Goal: Transaction & Acquisition: Purchase product/service

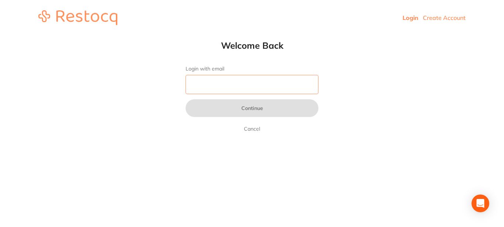
click at [209, 81] on input "Login with email" at bounding box center [252, 84] width 133 height 19
type input "[EMAIL_ADDRESS][DOMAIN_NAME]"
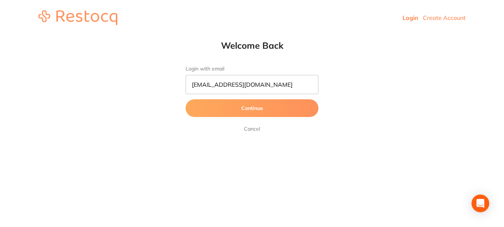
click at [270, 111] on button "Continue" at bounding box center [252, 108] width 133 height 18
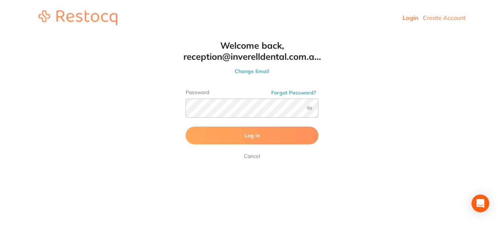
click at [270, 140] on button "Log In" at bounding box center [252, 136] width 133 height 18
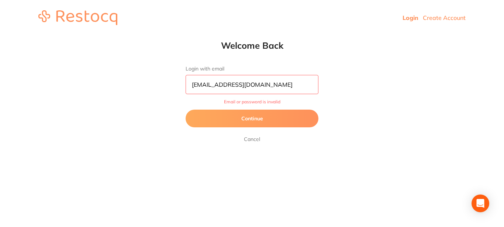
click at [245, 119] on button "Continue" at bounding box center [252, 119] width 133 height 18
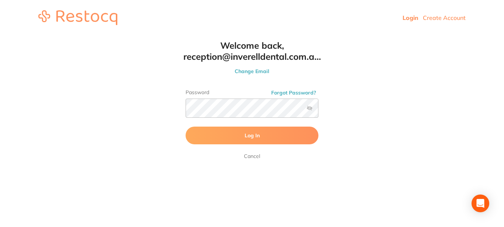
click at [240, 138] on button "Log In" at bounding box center [252, 136] width 133 height 18
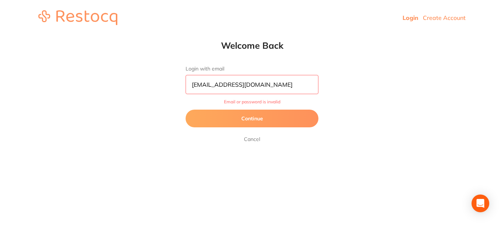
click at [255, 118] on button "Continue" at bounding box center [252, 119] width 133 height 18
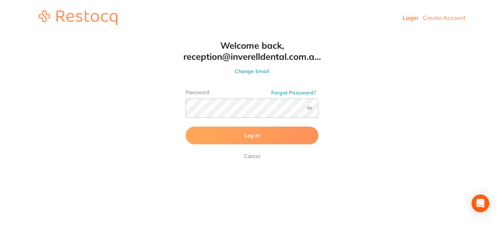
click at [311, 109] on label at bounding box center [310, 108] width 6 height 6
click at [319, 110] on input "checkbox" at bounding box center [319, 110] width 0 height 0
click at [369, 35] on html "Login Create Account Welcome Back Login with email [EMAIL_ADDRESS][DOMAIN_NAME]…" at bounding box center [252, 17] width 504 height 35
click at [253, 141] on button "Log In" at bounding box center [252, 136] width 133 height 18
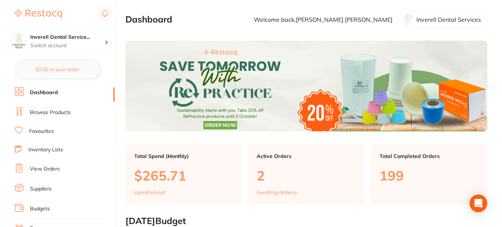
click at [48, 169] on link "View Orders" at bounding box center [45, 168] width 30 height 7
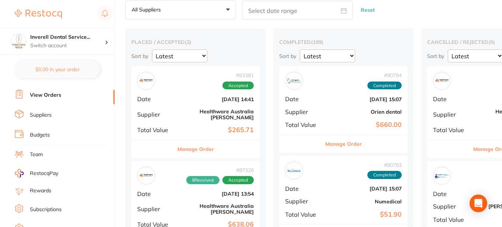
scroll to position [111, 0]
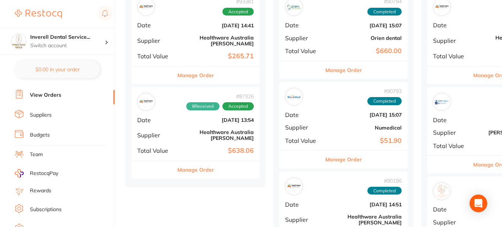
click at [211, 161] on button "Manage Order" at bounding box center [196, 170] width 37 height 18
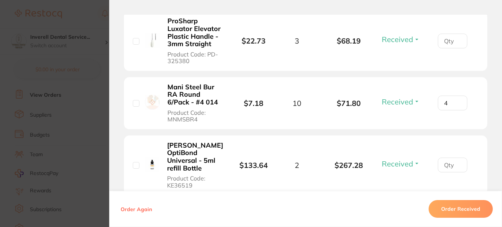
scroll to position [535, 0]
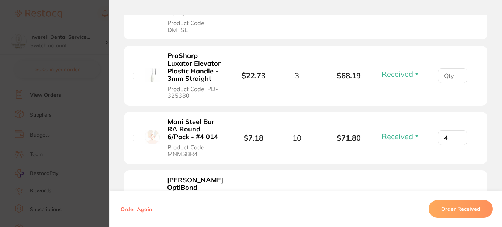
click at [414, 135] on button "Received" at bounding box center [401, 136] width 42 height 9
click at [448, 137] on input "4" at bounding box center [453, 137] width 30 height 15
click at [456, 135] on input "5" at bounding box center [453, 137] width 30 height 15
click at [456, 135] on input "6" at bounding box center [453, 137] width 30 height 15
click at [456, 135] on input "7" at bounding box center [453, 137] width 30 height 15
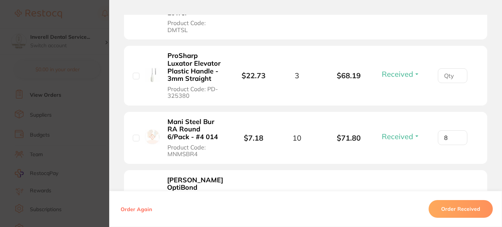
click at [456, 135] on input "8" at bounding box center [453, 137] width 30 height 15
click at [456, 135] on input "9" at bounding box center [453, 137] width 30 height 15
type input "10"
click at [456, 135] on input "10" at bounding box center [453, 137] width 30 height 15
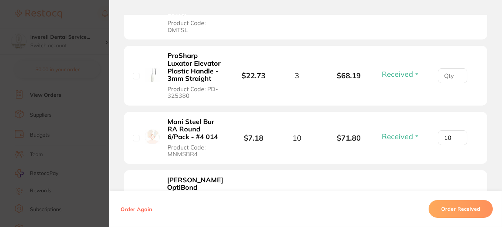
click at [456, 135] on input "10" at bounding box center [453, 137] width 30 height 15
click at [460, 206] on button "Order Received" at bounding box center [461, 209] width 64 height 18
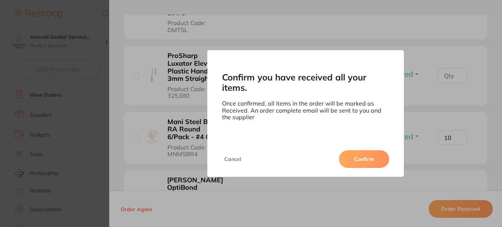
click at [364, 159] on button "Confirm" at bounding box center [364, 159] width 50 height 18
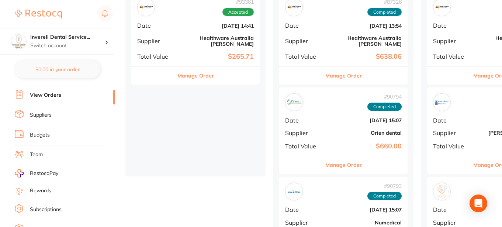
scroll to position [111, 0]
click at [210, 71] on button "Manage Order" at bounding box center [196, 75] width 37 height 18
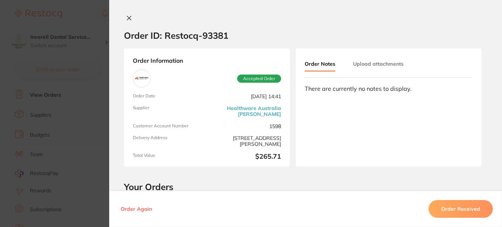
click at [128, 18] on icon at bounding box center [129, 18] width 4 height 4
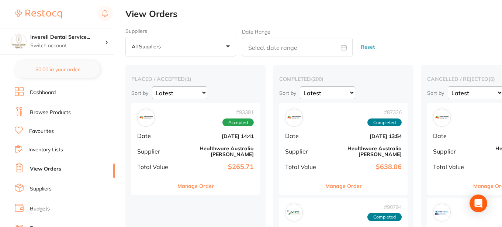
click at [62, 113] on link "Browse Products" at bounding box center [50, 112] width 41 height 7
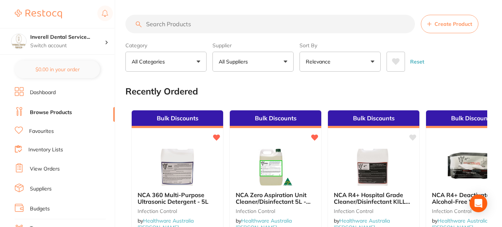
click at [151, 22] on input "search" at bounding box center [271, 24] width 290 height 18
click at [146, 24] on input "search" at bounding box center [271, 24] width 290 height 18
drag, startPoint x: 141, startPoint y: 24, endPoint x: 159, endPoint y: 24, distance: 18.5
click at [143, 24] on div "Create Product" at bounding box center [307, 24] width 362 height 18
click at [164, 22] on input "search" at bounding box center [271, 24] width 290 height 18
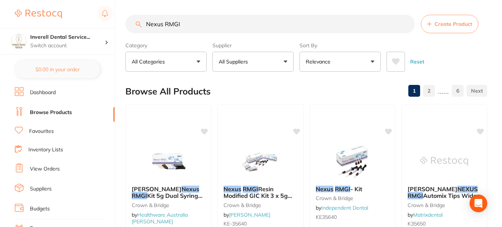
type input "Nexus RMGI"
drag, startPoint x: 406, startPoint y: 24, endPoint x: 358, endPoint y: 32, distance: 47.8
click at [405, 24] on input "Nexus RMGI" at bounding box center [271, 24] width 290 height 18
click at [152, 23] on input "search" at bounding box center [271, 24] width 290 height 18
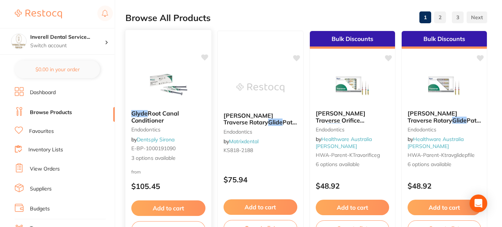
scroll to position [74, 0]
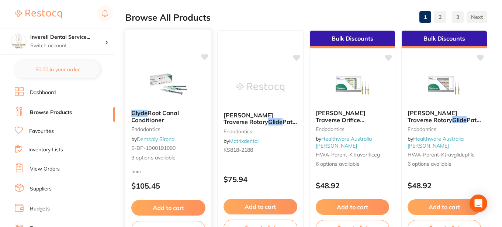
type input "Glyde"
click at [156, 155] on span "3 options available" at bounding box center [168, 157] width 74 height 7
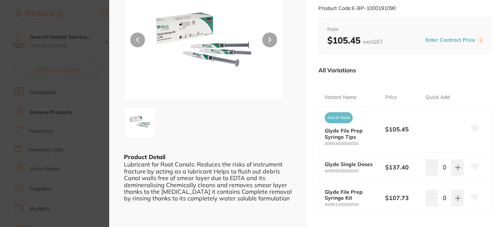
scroll to position [74, 0]
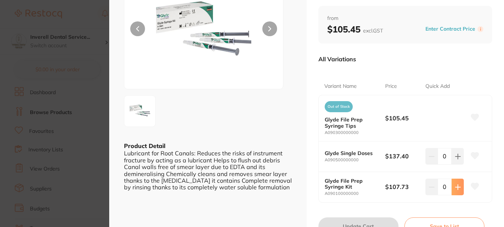
click at [457, 184] on icon at bounding box center [458, 187] width 6 height 6
type input "1"
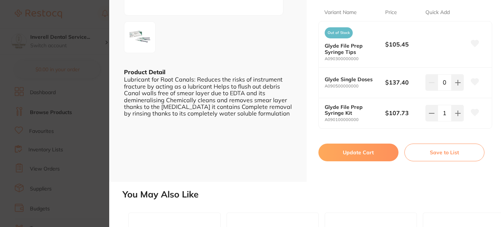
click at [358, 150] on button "Update Cart" at bounding box center [359, 153] width 80 height 18
checkbox input "false"
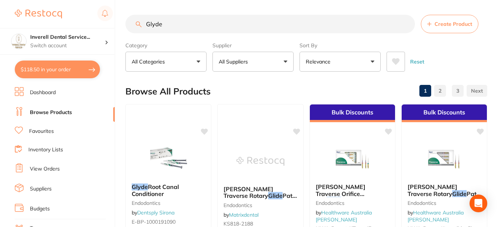
click at [172, 24] on input "Glyde" at bounding box center [271, 24] width 290 height 18
type input "G"
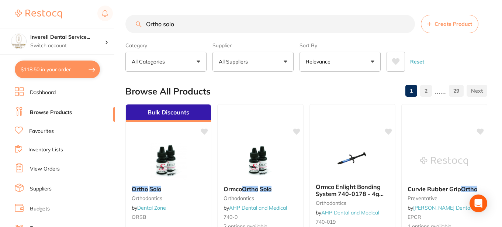
type input "Ortho solo"
click at [406, 24] on input "Ortho solo" at bounding box center [271, 24] width 290 height 18
click at [148, 24] on input "search" at bounding box center [271, 24] width 290 height 18
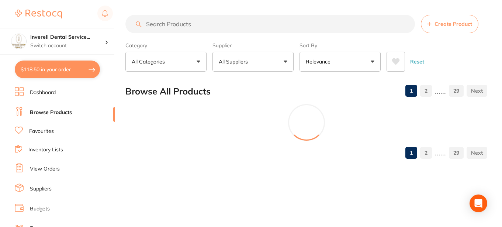
click at [157, 19] on input "search" at bounding box center [271, 24] width 290 height 18
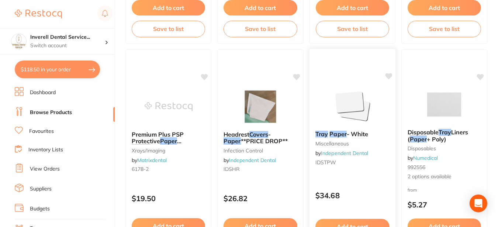
scroll to position [1366, 0]
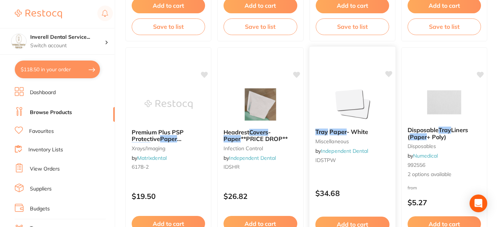
type input "paper tray covers"
click at [341, 151] on link "Independent Dental" at bounding box center [344, 151] width 47 height 7
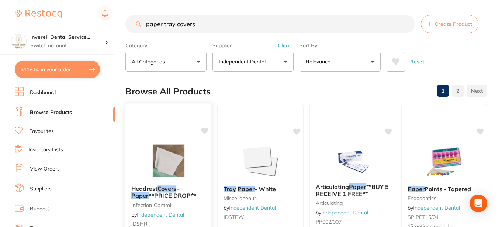
scroll to position [74, 0]
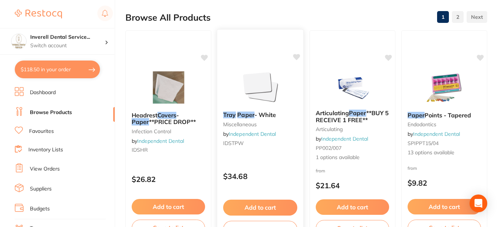
click at [255, 118] on span "- White" at bounding box center [266, 114] width 22 height 7
click at [274, 113] on span "- White" at bounding box center [266, 114] width 22 height 7
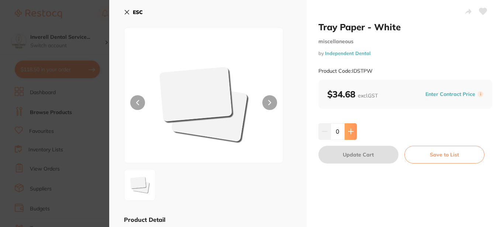
click at [353, 131] on icon at bounding box center [351, 131] width 6 height 6
type input "1"
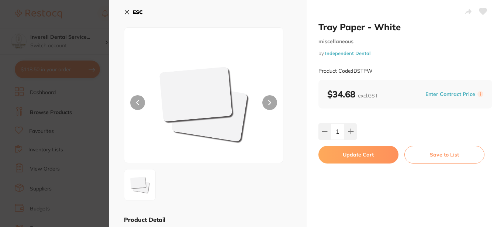
click at [375, 157] on button "Update Cart" at bounding box center [359, 155] width 80 height 18
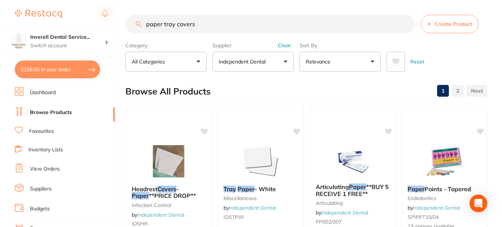
click at [199, 25] on input "paper tray covers" at bounding box center [271, 24] width 290 height 18
type input "p"
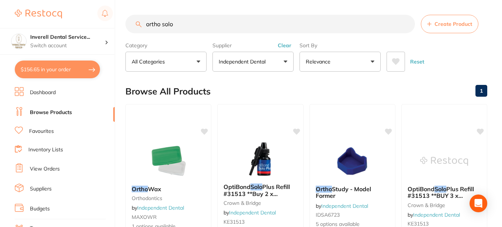
click at [162, 24] on input "ortho solo" at bounding box center [271, 24] width 290 height 18
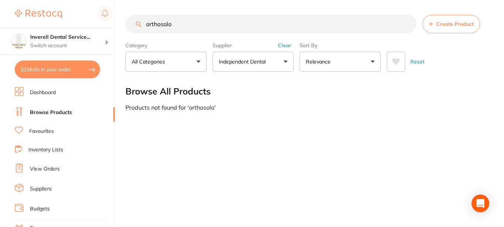
drag, startPoint x: 176, startPoint y: 22, endPoint x: 138, endPoint y: 24, distance: 37.7
click at [139, 24] on div "orthosolo Create Product" at bounding box center [308, 24] width 364 height 18
click at [161, 23] on input "Orthosolo" at bounding box center [271, 24] width 291 height 18
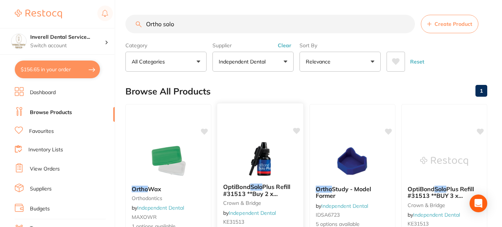
scroll to position [111, 0]
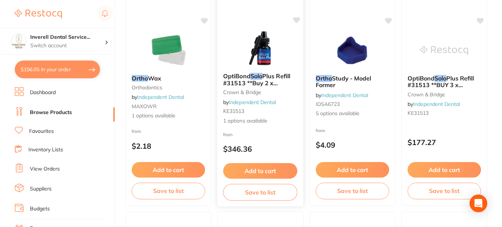
click at [262, 120] on span "1 options available" at bounding box center [260, 120] width 74 height 7
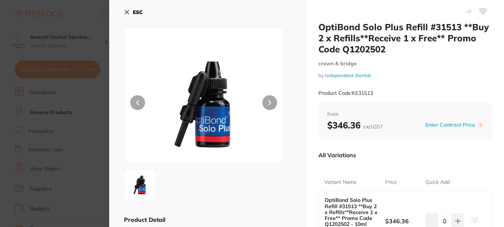
click at [126, 13] on icon at bounding box center [127, 12] width 6 height 6
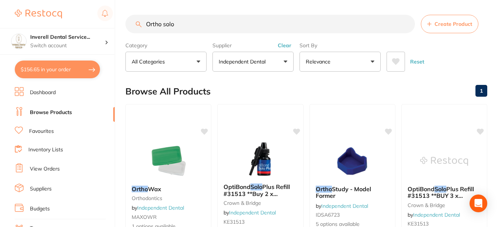
drag, startPoint x: 182, startPoint y: 23, endPoint x: 131, endPoint y: 21, distance: 50.3
click at [131, 21] on input "Ortho solo" at bounding box center [271, 24] width 290 height 18
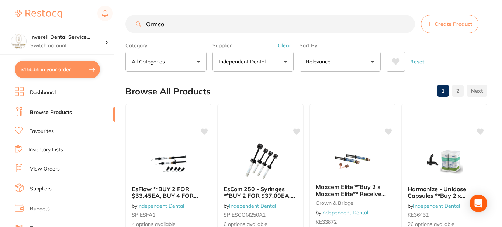
click at [282, 47] on button "Clear" at bounding box center [285, 45] width 18 height 7
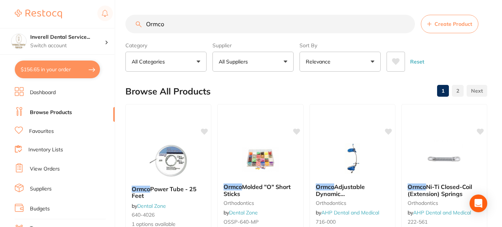
click at [181, 27] on input "Ormco" at bounding box center [271, 24] width 290 height 18
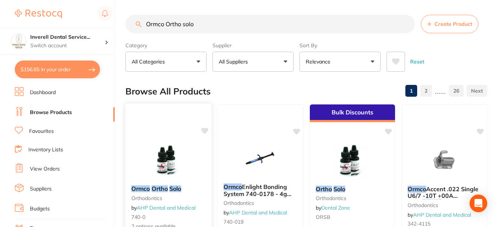
type input "Ormco Ortho solo"
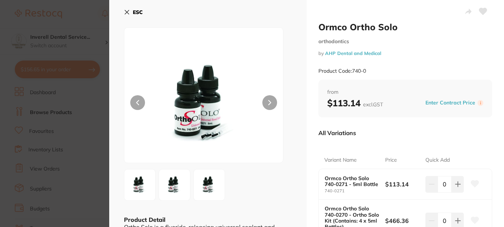
scroll to position [74, 0]
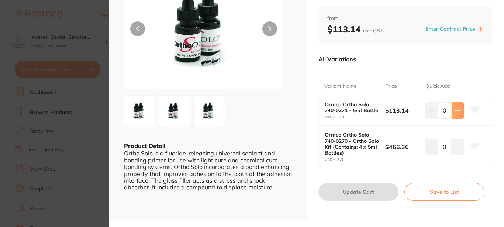
click at [457, 111] on icon at bounding box center [458, 110] width 6 height 6
type input "1"
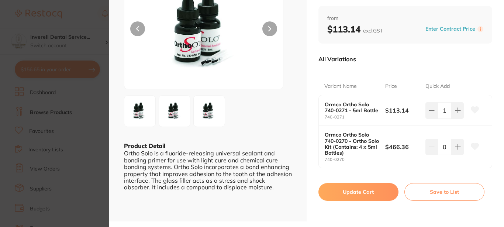
click at [358, 191] on button "Update Cart" at bounding box center [359, 192] width 80 height 18
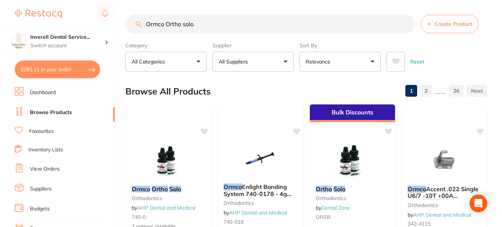
click at [205, 23] on input "Ormco Ortho solo" at bounding box center [271, 24] width 290 height 18
type input "O"
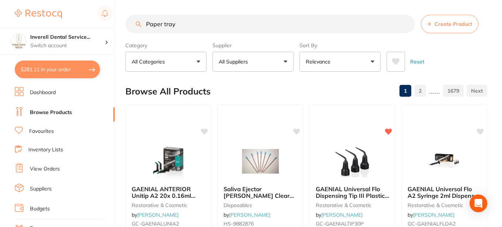
click at [287, 59] on button "All Suppliers" at bounding box center [253, 62] width 81 height 20
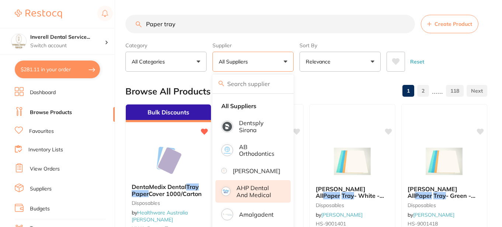
click at [253, 193] on p "AHP Dental and Medical" at bounding box center [259, 192] width 44 height 14
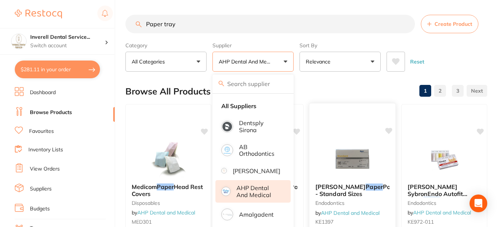
scroll to position [74, 0]
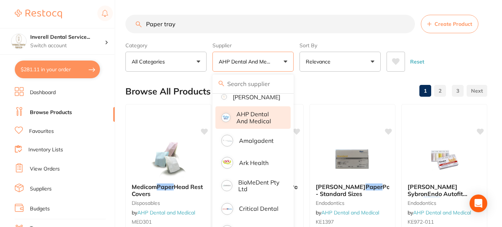
click at [361, 95] on div "Browse All Products 1 2 3" at bounding box center [307, 91] width 362 height 25
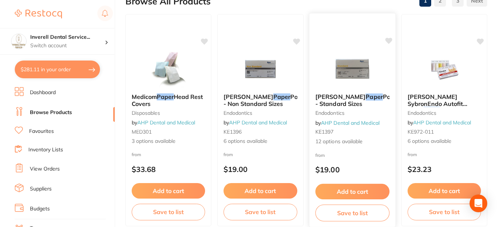
scroll to position [0, 0]
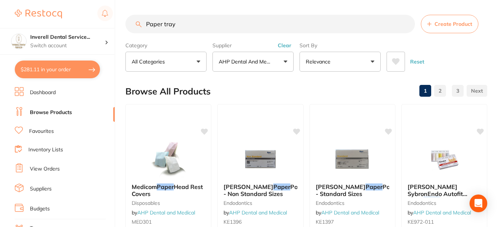
click at [185, 24] on input "Paper tray" at bounding box center [271, 24] width 290 height 18
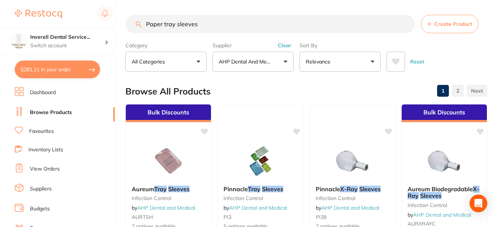
click at [202, 24] on input "Paper tray sleeves" at bounding box center [271, 24] width 290 height 18
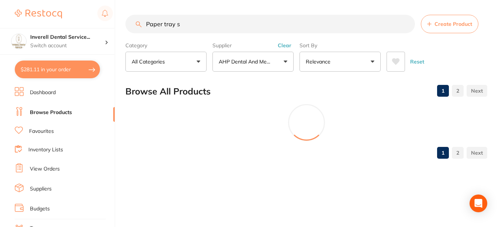
type input "Paper tray s"
click at [50, 68] on button "$281.11 in your order" at bounding box center [57, 70] width 85 height 18
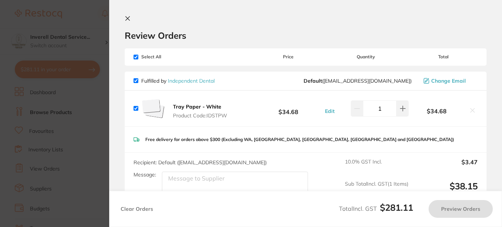
checkbox input "true"
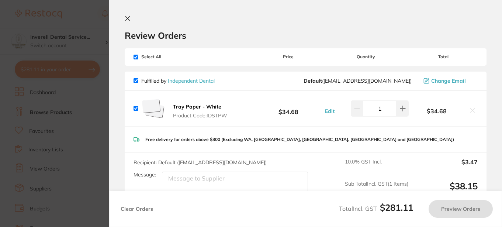
checkbox input "true"
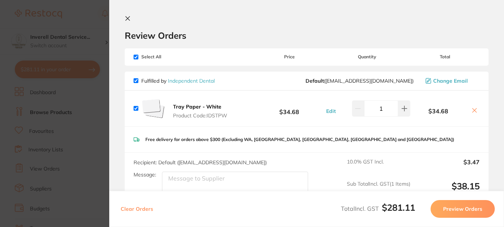
click at [128, 16] on icon at bounding box center [128, 19] width 6 height 6
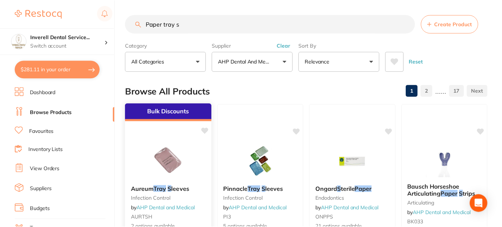
scroll to position [0, 0]
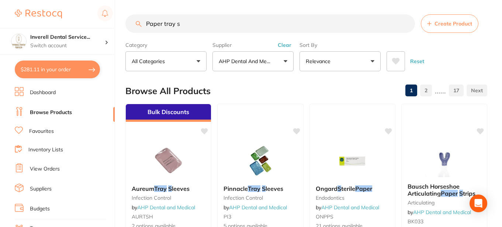
click at [186, 25] on input "Paper tray s" at bounding box center [271, 23] width 290 height 18
type input "P"
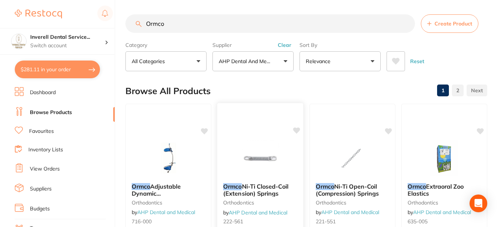
scroll to position [23, 0]
click at [63, 69] on button "$281.11 in your order" at bounding box center [57, 70] width 85 height 18
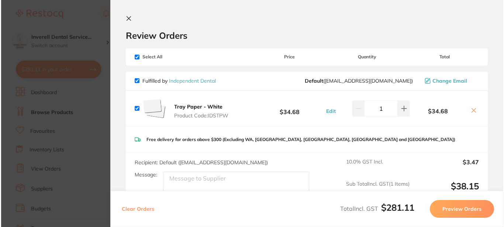
scroll to position [0, 0]
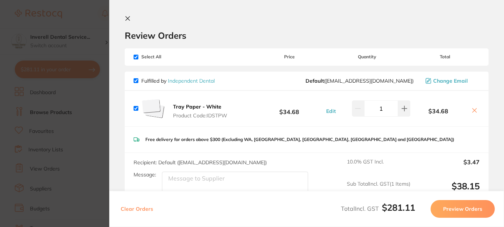
click at [128, 17] on icon at bounding box center [128, 19] width 6 height 6
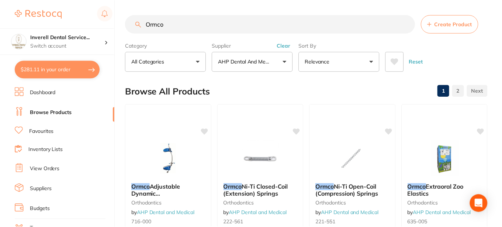
scroll to position [0, 0]
click at [172, 27] on input "Ormco" at bounding box center [271, 23] width 290 height 18
type input "O"
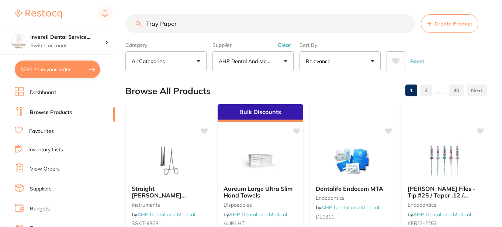
scroll to position [74, 0]
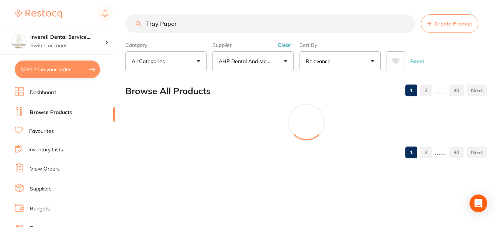
click at [287, 46] on button "Clear" at bounding box center [285, 45] width 18 height 7
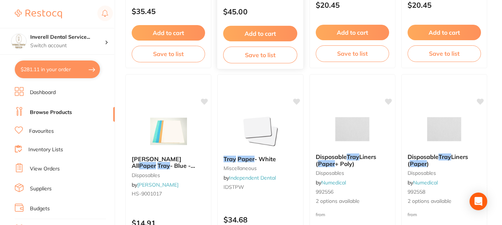
scroll to position [258, 0]
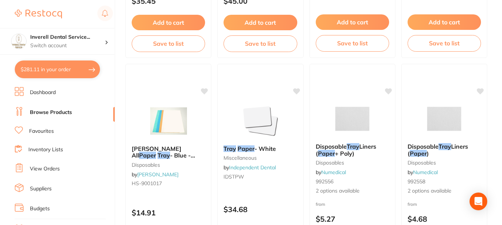
click at [38, 69] on button "$281.11 in your order" at bounding box center [57, 70] width 85 height 18
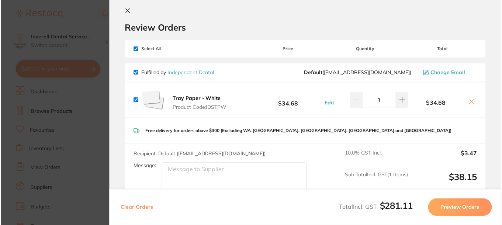
scroll to position [0, 0]
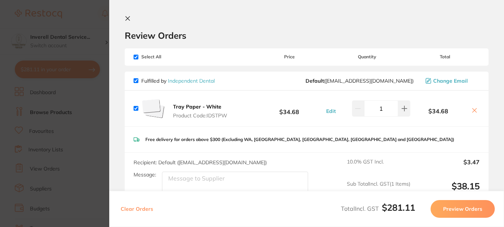
click at [127, 18] on icon at bounding box center [128, 19] width 6 height 6
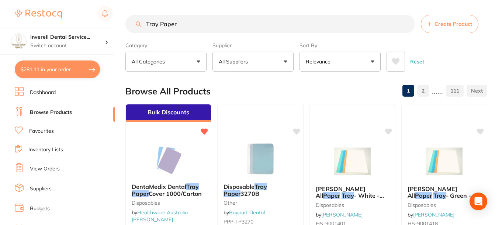
click at [286, 59] on button "All Suppliers" at bounding box center [253, 62] width 81 height 20
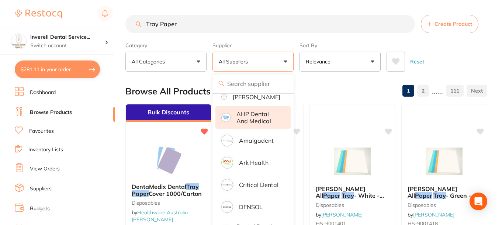
click at [260, 123] on p "AHP Dental and Medical" at bounding box center [259, 118] width 44 height 14
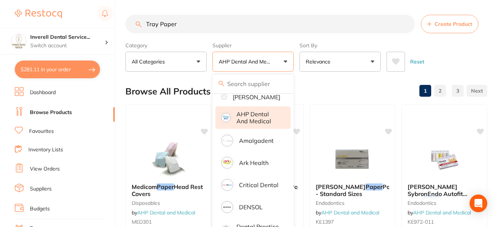
scroll to position [74, 0]
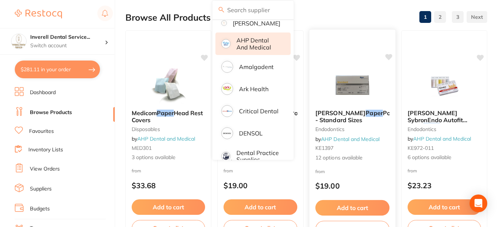
drag, startPoint x: 327, startPoint y: 10, endPoint x: 333, endPoint y: 42, distance: 32.7
click at [327, 12] on div "Browse All Products 1 2 3" at bounding box center [307, 17] width 362 height 25
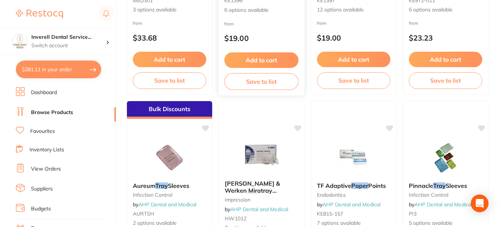
scroll to position [0, 0]
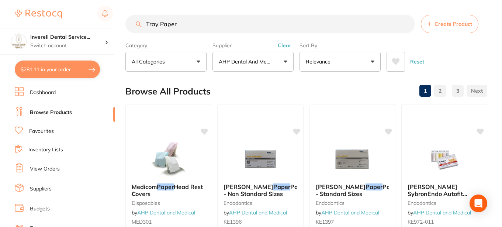
click at [67, 68] on button "$281.11 in your order" at bounding box center [57, 70] width 85 height 18
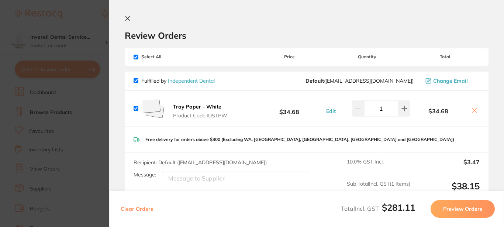
click at [127, 17] on icon at bounding box center [128, 19] width 4 height 4
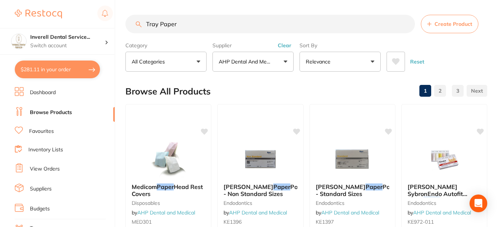
scroll to position [0, 0]
click at [181, 24] on input "Tray Paper" at bounding box center [271, 23] width 290 height 18
type input "T"
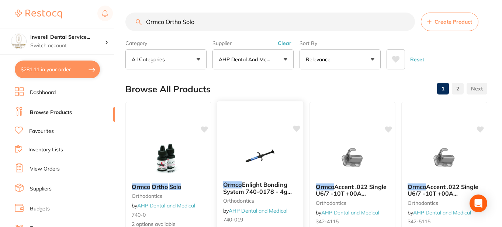
scroll to position [0, 0]
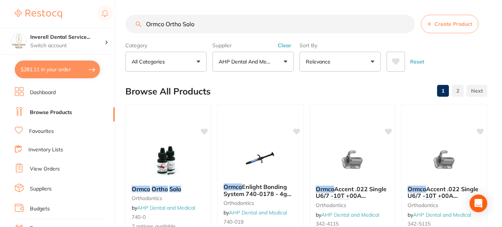
type input "Ormco Ortho Solo"
click at [288, 45] on button "Clear" at bounding box center [285, 45] width 18 height 7
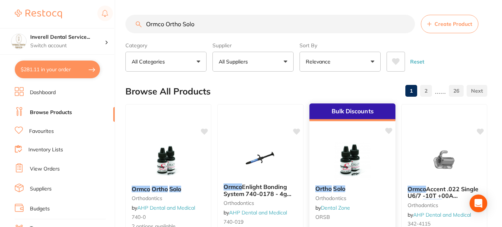
click at [354, 166] on img at bounding box center [352, 160] width 48 height 37
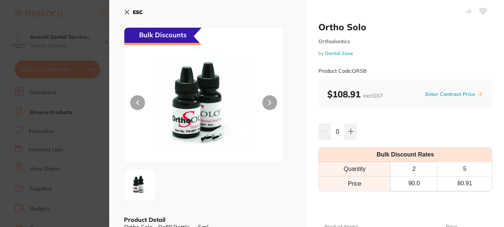
click at [189, 117] on img at bounding box center [203, 104] width 95 height 117
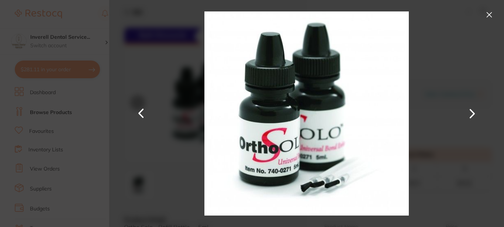
click at [266, 102] on button at bounding box center [269, 102] width 15 height 15
drag, startPoint x: 488, startPoint y: 12, endPoint x: 434, endPoint y: 135, distance: 135.1
click at [488, 13] on button at bounding box center [490, 15] width 12 height 12
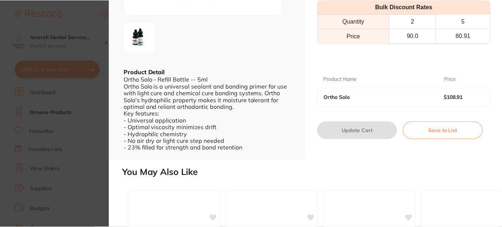
scroll to position [111, 0]
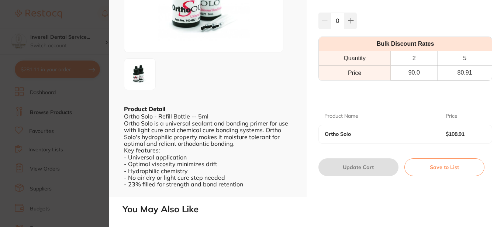
drag, startPoint x: 350, startPoint y: 21, endPoint x: 401, endPoint y: 187, distance: 173.8
click at [350, 21] on icon at bounding box center [351, 20] width 5 height 5
type input "1"
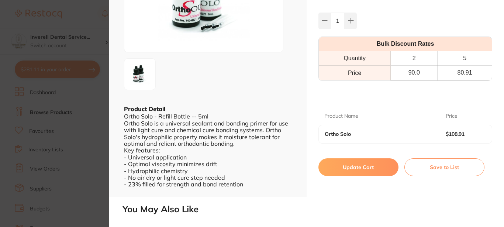
click at [369, 168] on button "Update Cart" at bounding box center [359, 167] width 80 height 18
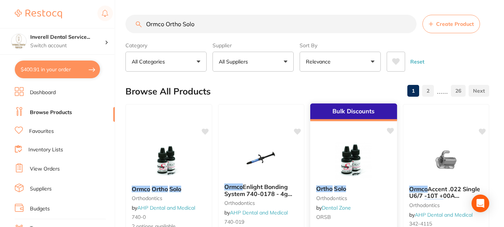
checkbox input "false"
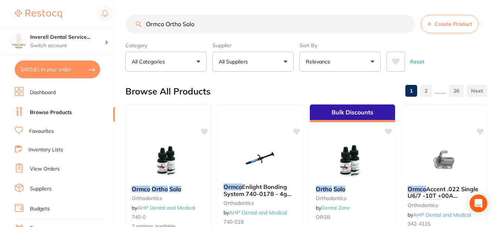
click at [198, 23] on input "Ormco Ortho Solo" at bounding box center [271, 24] width 290 height 18
type input "O"
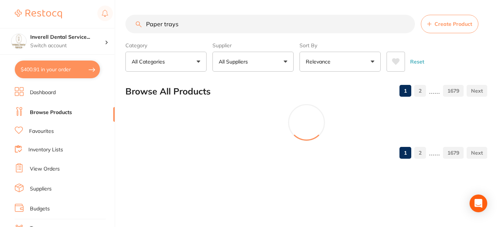
click at [285, 62] on button "All Suppliers" at bounding box center [253, 62] width 81 height 20
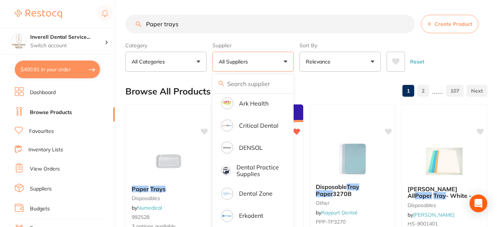
scroll to position [170, 0]
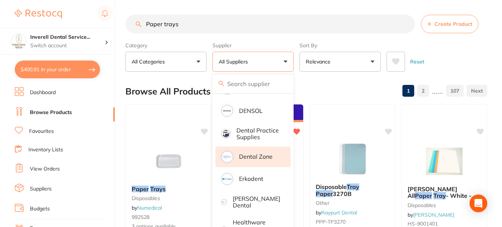
click at [251, 160] on p "Dental Zone" at bounding box center [256, 156] width 34 height 7
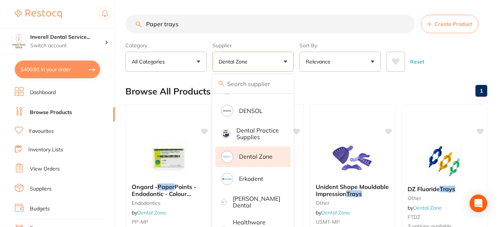
click at [329, 83] on div "Browse All Products 1" at bounding box center [307, 91] width 362 height 25
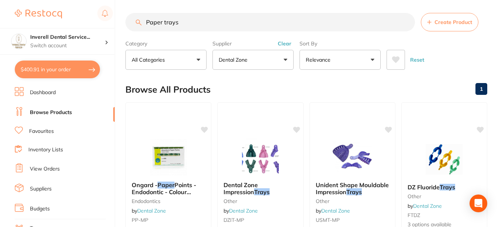
scroll to position [0, 0]
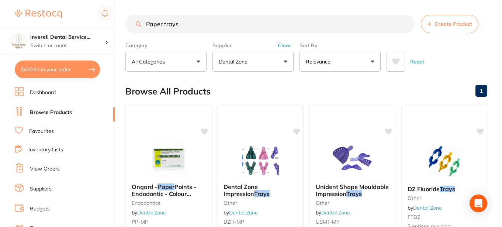
click at [184, 25] on input "Paper trays" at bounding box center [271, 24] width 290 height 18
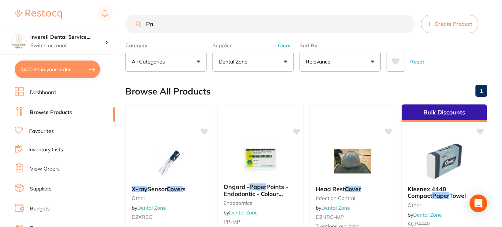
type input "P"
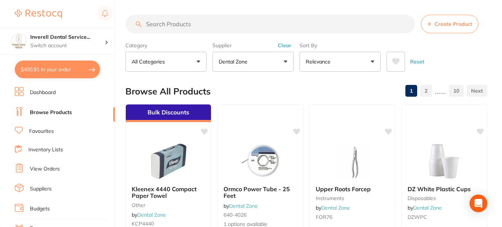
click at [284, 47] on button "Clear" at bounding box center [285, 45] width 18 height 7
